Goal: Task Accomplishment & Management: Complete application form

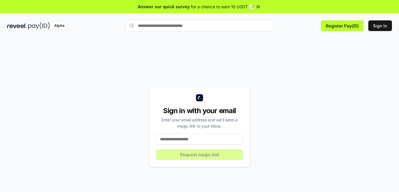
click at [216, 138] on input at bounding box center [199, 139] width 87 height 11
type input "**********"
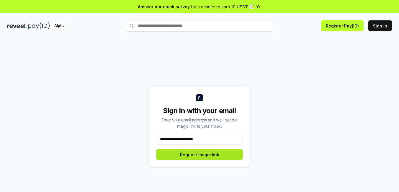
click at [226, 153] on button "Request magic link" at bounding box center [199, 154] width 87 height 11
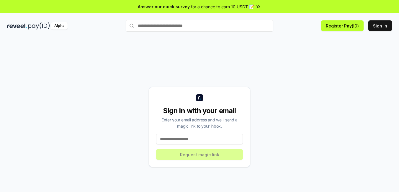
click at [211, 135] on input at bounding box center [199, 139] width 87 height 11
type input "**********"
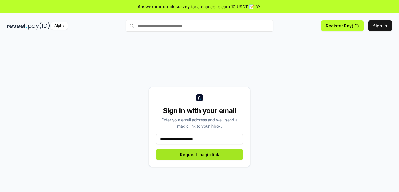
click at [213, 156] on button "Request magic link" at bounding box center [199, 154] width 87 height 11
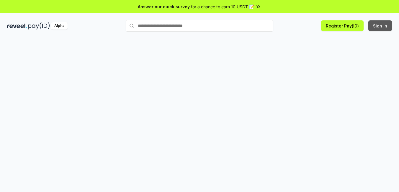
click at [376, 24] on button "Sign In" at bounding box center [380, 25] width 24 height 11
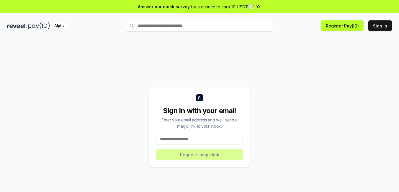
click at [217, 140] on input at bounding box center [199, 139] width 87 height 11
type input "**********"
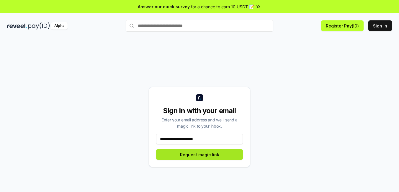
click at [220, 157] on button "Request magic link" at bounding box center [199, 154] width 87 height 11
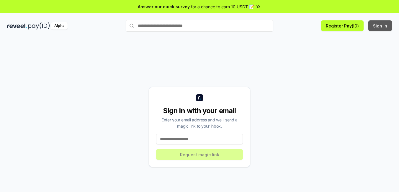
click at [374, 27] on button "Sign In" at bounding box center [380, 25] width 24 height 11
click at [353, 25] on button "Register Pay(ID)" at bounding box center [342, 25] width 42 height 11
click at [345, 27] on button "Register Pay(ID)" at bounding box center [342, 25] width 42 height 11
click at [338, 29] on button "Register Pay(ID)" at bounding box center [342, 25] width 42 height 11
click at [250, 4] on span "for a chance to earn 10 USDT 📝" at bounding box center [222, 7] width 63 height 6
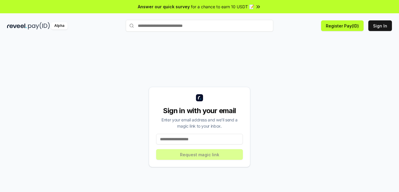
click at [212, 137] on input at bounding box center [199, 139] width 87 height 11
type input "**********"
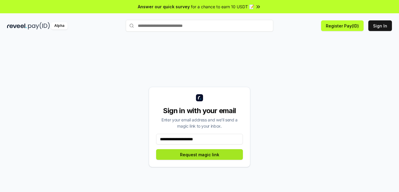
click at [219, 152] on button "Request magic link" at bounding box center [199, 154] width 87 height 11
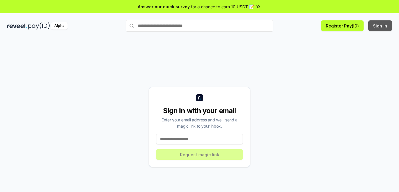
click at [388, 26] on button "Sign In" at bounding box center [380, 25] width 24 height 11
click at [207, 138] on input at bounding box center [199, 139] width 87 height 11
type input "**********"
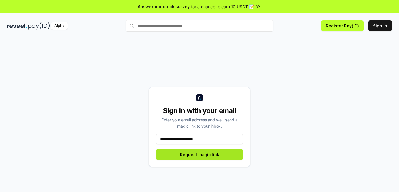
click at [220, 157] on button "Request magic link" at bounding box center [199, 154] width 87 height 11
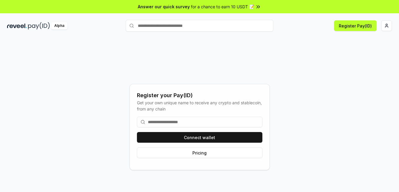
click at [192, 123] on input at bounding box center [199, 121] width 125 height 11
type input "**********"
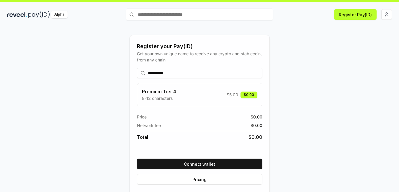
scroll to position [17, 0]
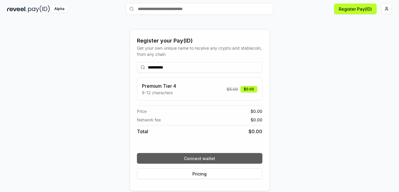
click at [211, 156] on button "Connect wallet" at bounding box center [199, 158] width 125 height 11
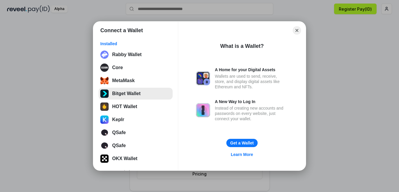
click at [129, 98] on button "Bitget Wallet" at bounding box center [135, 94] width 74 height 12
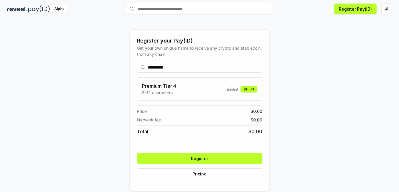
click at [207, 155] on button "Register" at bounding box center [199, 158] width 125 height 11
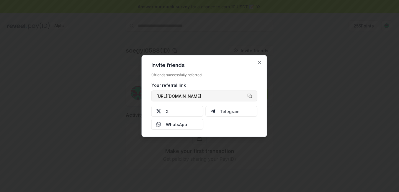
click at [249, 95] on button "[URL][DOMAIN_NAME]" at bounding box center [204, 96] width 106 height 11
click at [261, 60] on icon "button" at bounding box center [259, 62] width 5 height 5
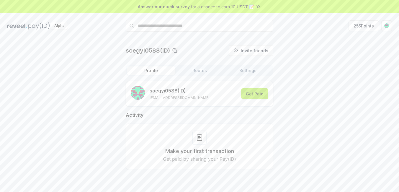
click at [260, 95] on button "Get Paid" at bounding box center [254, 93] width 27 height 11
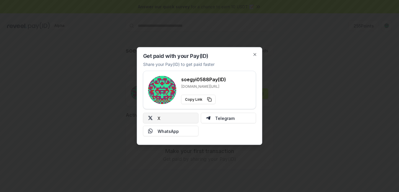
click at [181, 119] on button "X" at bounding box center [170, 118] width 55 height 11
click at [253, 56] on icon "button" at bounding box center [254, 54] width 5 height 5
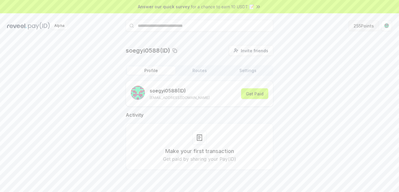
click at [371, 27] on button "255 Points" at bounding box center [363, 25] width 30 height 11
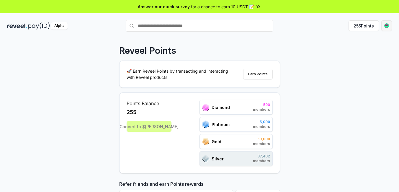
click at [387, 26] on html "Answer our quick survey for a chance to earn 10 USDT 📝 Alpha 255 Points Reveel …" at bounding box center [199, 96] width 399 height 192
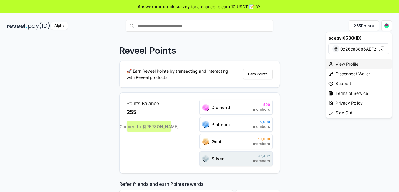
click at [357, 63] on div "View Profile" at bounding box center [358, 64] width 65 height 10
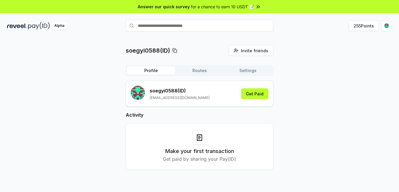
click at [200, 72] on button "Routes" at bounding box center [199, 70] width 48 height 8
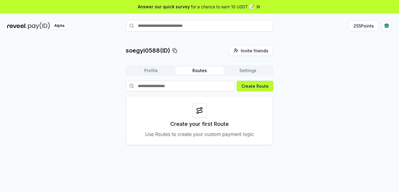
click at [199, 114] on icon at bounding box center [199, 110] width 7 height 7
click at [198, 89] on input at bounding box center [180, 85] width 108 height 11
click at [248, 88] on button "Create Route" at bounding box center [254, 85] width 37 height 11
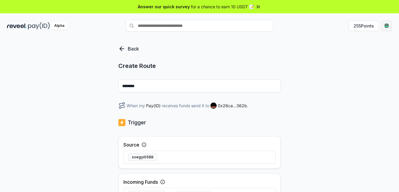
click at [384, 26] on html "Answer our quick survey for a chance to earn 10 USDT 📝 Alpha 255 Points Back Cr…" at bounding box center [199, 96] width 399 height 192
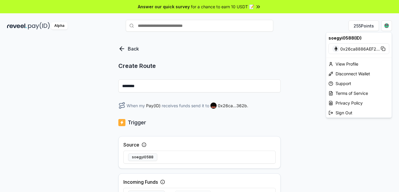
click at [119, 47] on html "Answer our quick survey for a chance to earn 10 USDT 📝 Alpha 255 Points Back Cr…" at bounding box center [199, 96] width 399 height 192
